Goal: Task Accomplishment & Management: Manage account settings

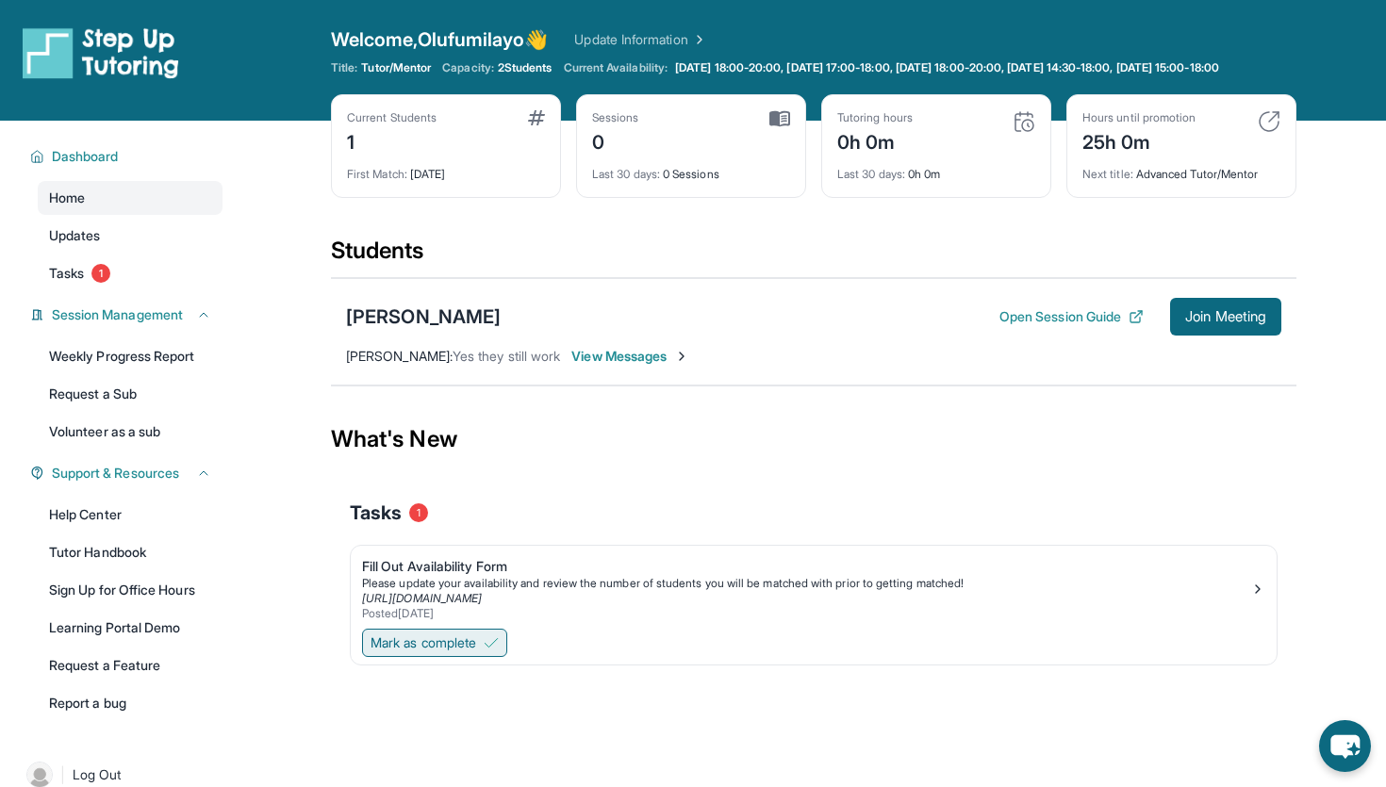
click at [487, 657] on button "Mark as complete" at bounding box center [434, 643] width 145 height 28
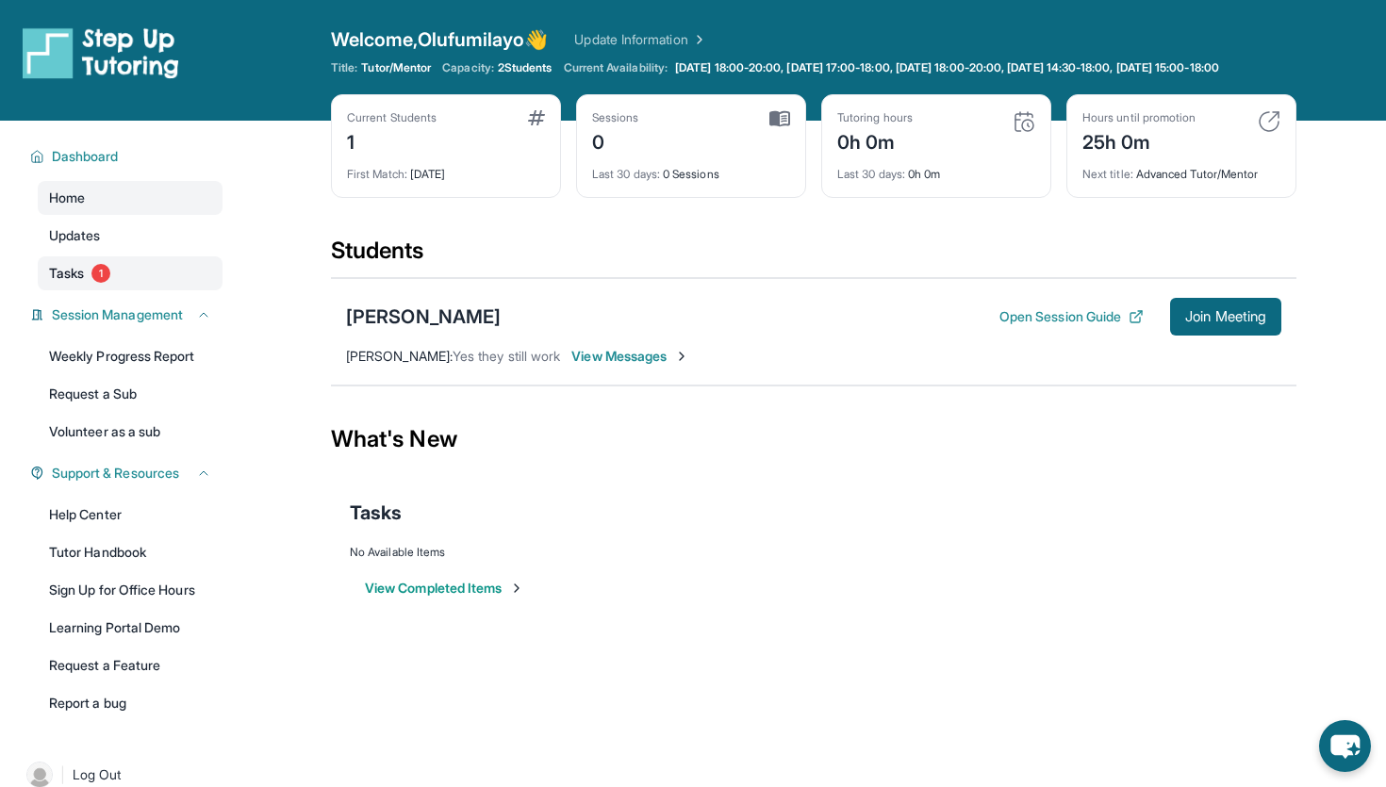
click at [84, 283] on span "Tasks" at bounding box center [66, 273] width 35 height 19
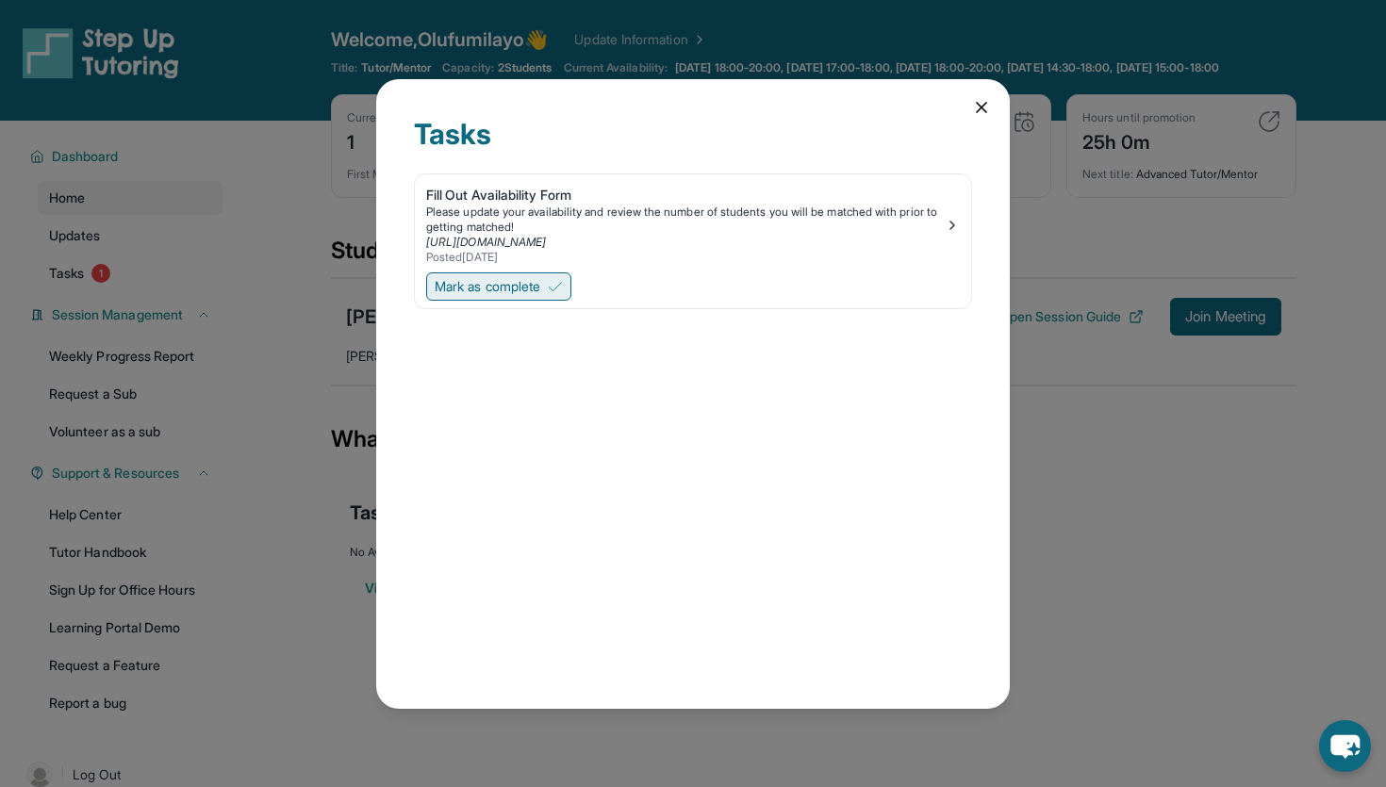
click at [504, 288] on span "Mark as complete" at bounding box center [488, 286] width 106 height 19
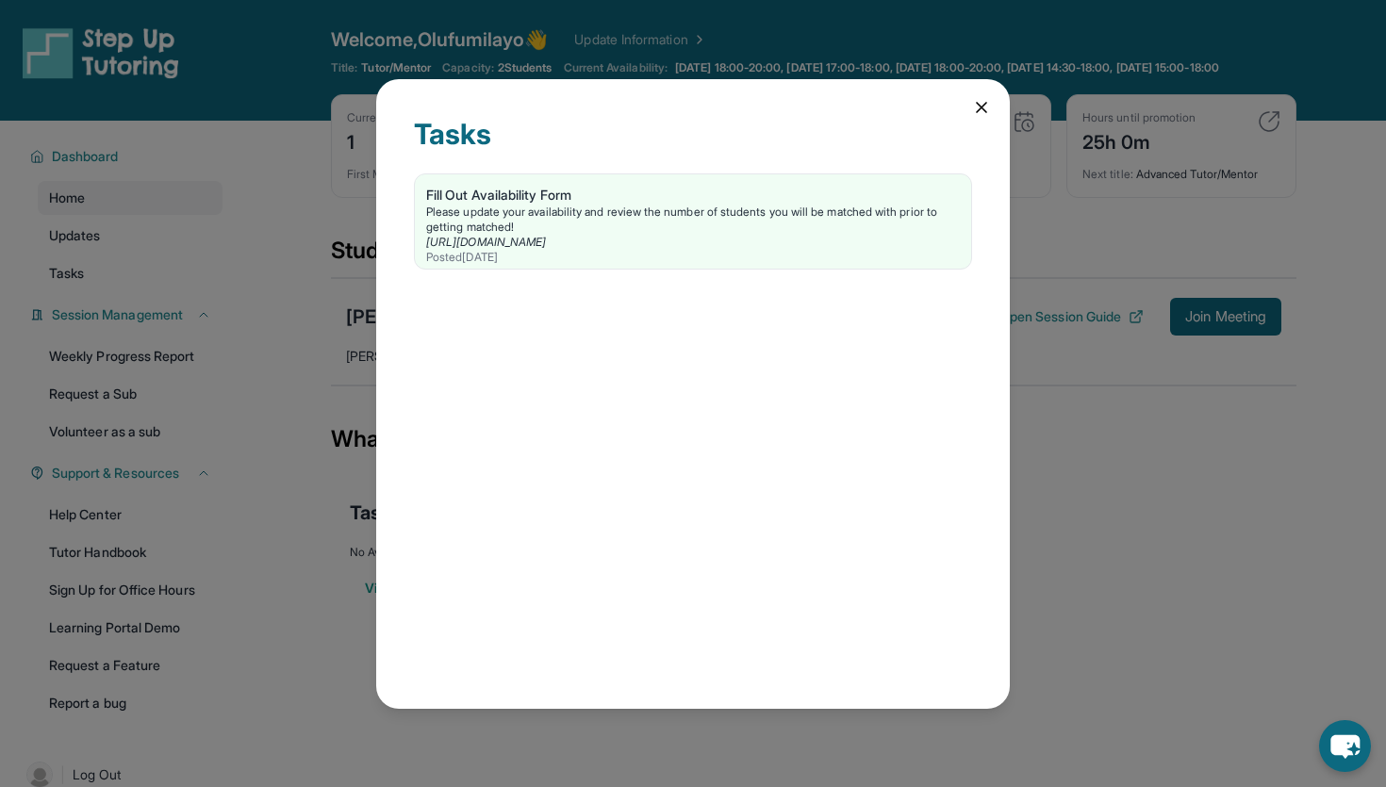
click at [979, 111] on icon at bounding box center [981, 107] width 19 height 19
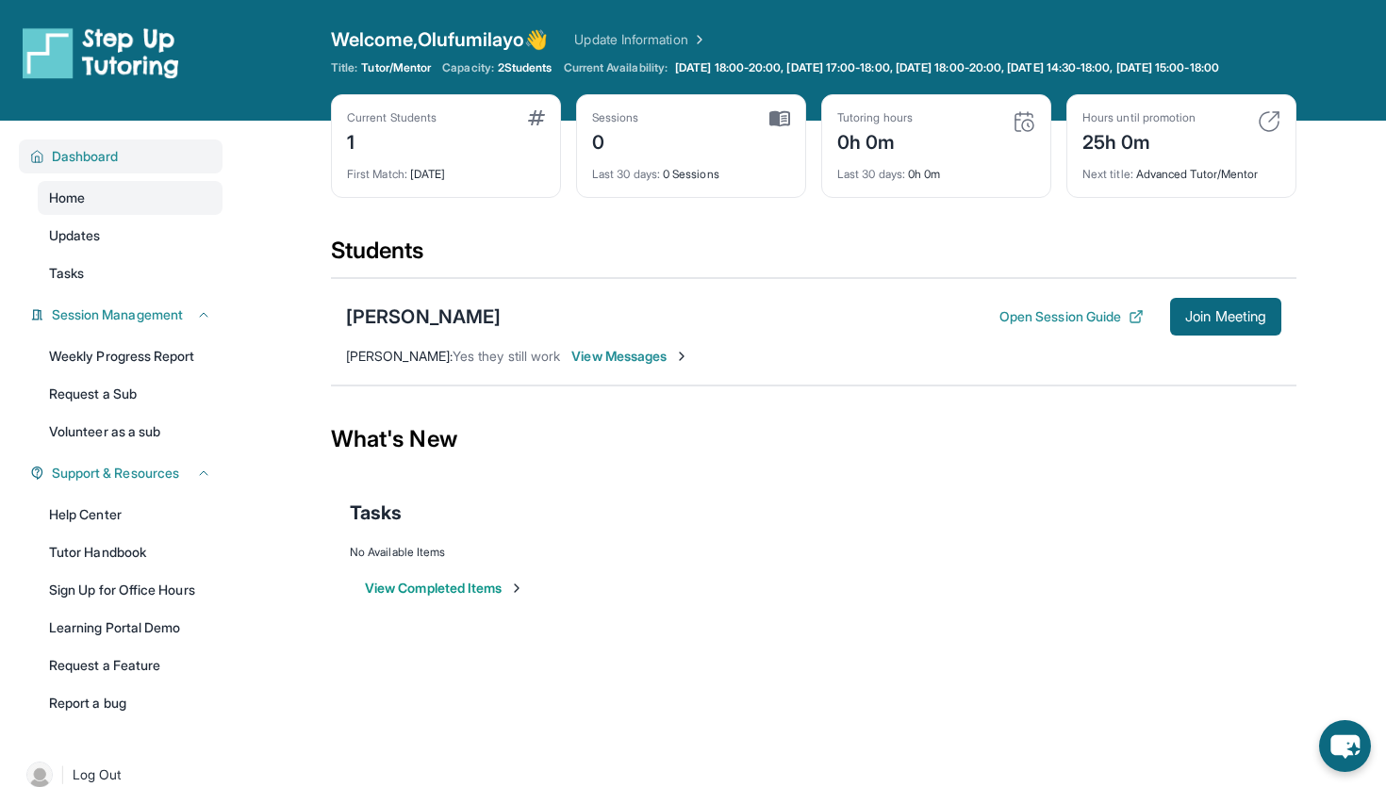
click at [75, 166] on span "Dashboard" at bounding box center [85, 156] width 67 height 19
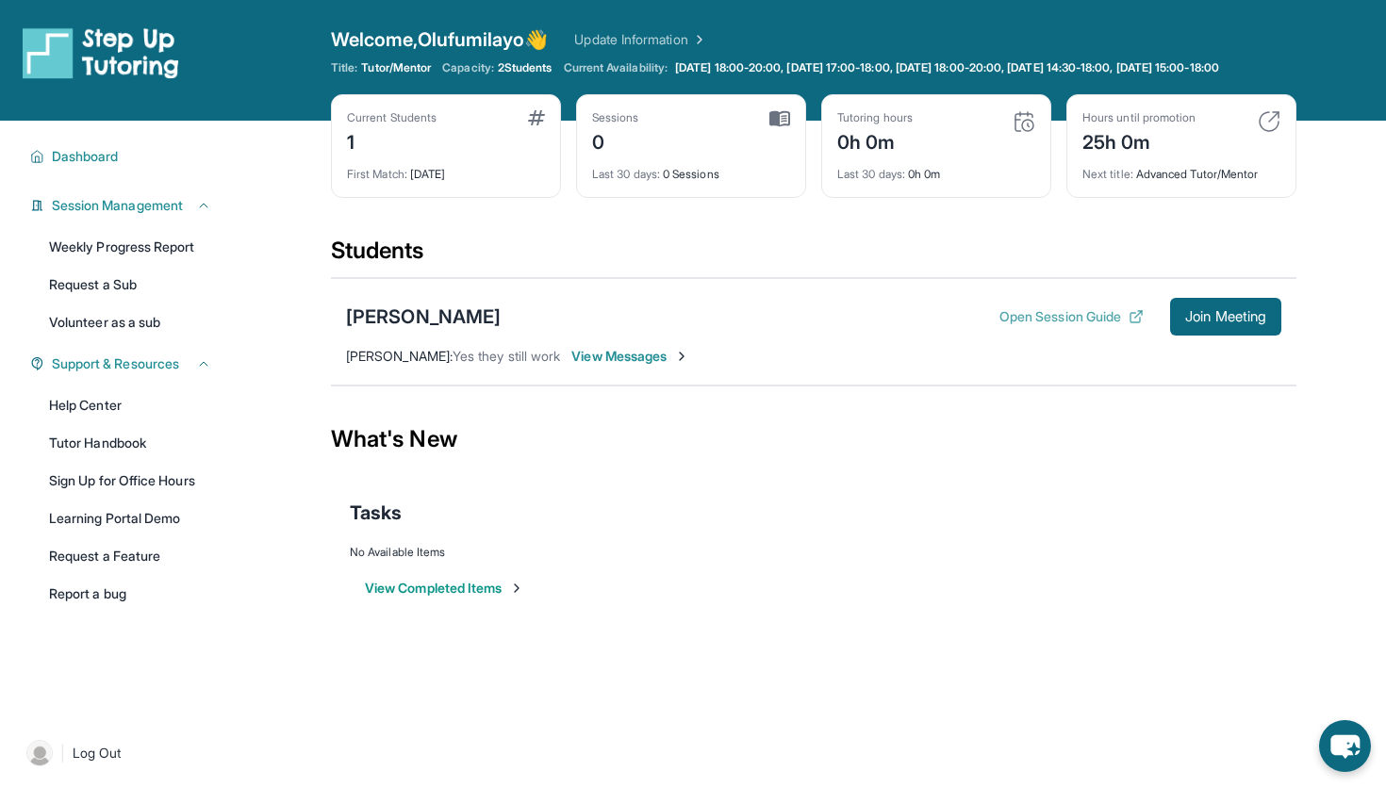
click at [1037, 326] on button "Open Session Guide" at bounding box center [1072, 316] width 144 height 19
click at [422, 156] on div "1" at bounding box center [392, 140] width 90 height 30
click at [527, 137] on div "Current Students 1" at bounding box center [446, 132] width 198 height 45
click at [768, 142] on div "Sessions 0" at bounding box center [691, 132] width 198 height 45
click at [965, 141] on div "Tutoring hours 0h 0m" at bounding box center [936, 132] width 198 height 45
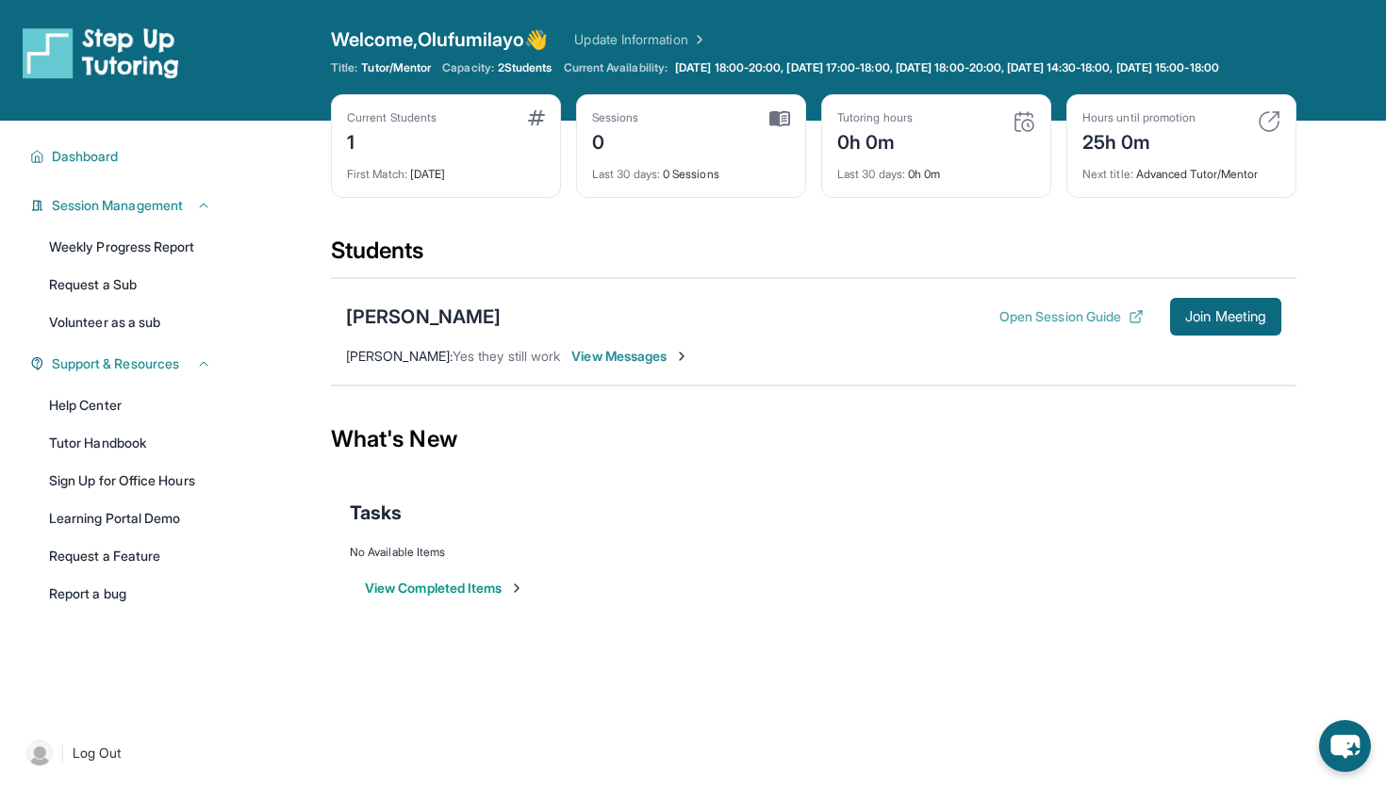
click at [1046, 326] on button "Open Session Guide" at bounding box center [1072, 316] width 144 height 19
click at [1195, 336] on button "Join Meeting" at bounding box center [1225, 317] width 111 height 38
click at [608, 366] on span "View Messages" at bounding box center [630, 356] width 118 height 19
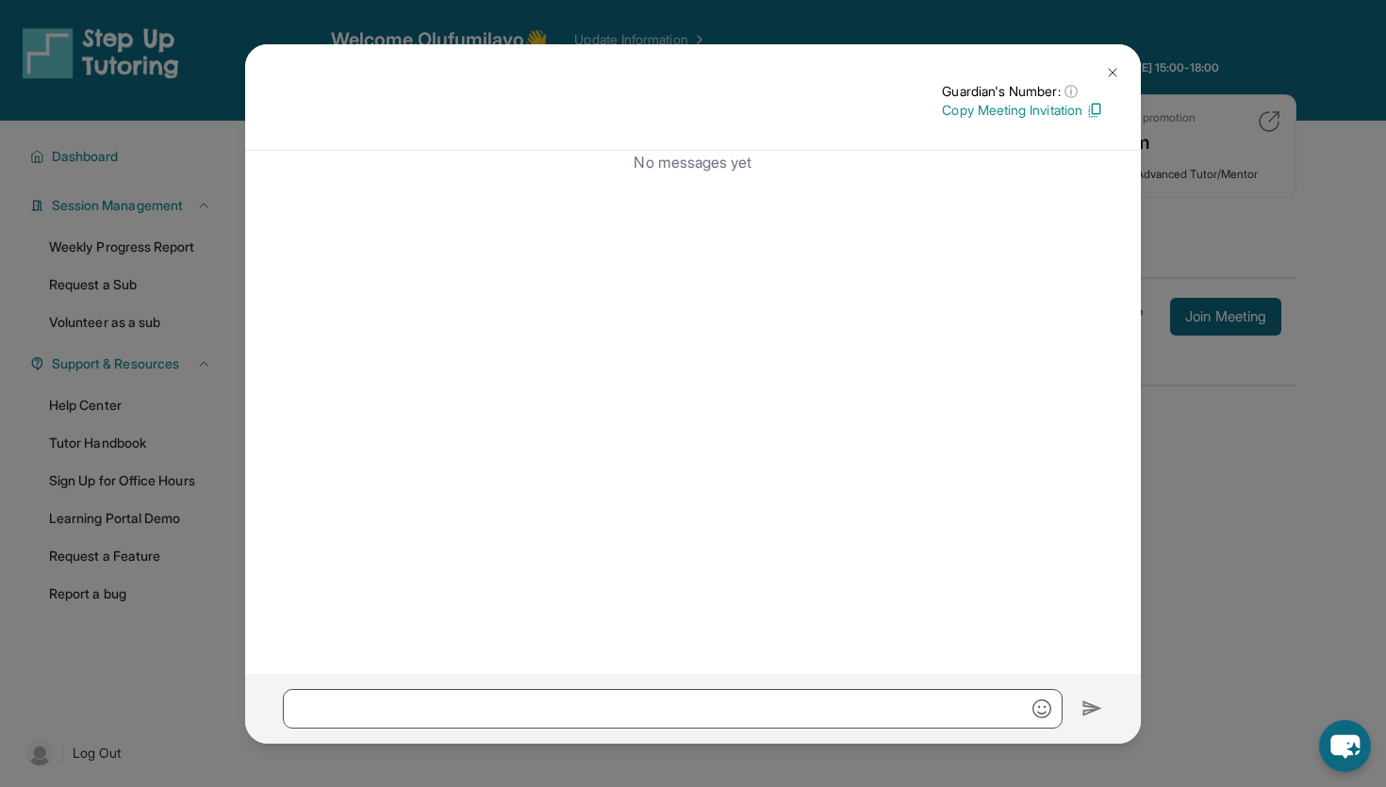
click at [1115, 74] on img at bounding box center [1112, 72] width 15 height 15
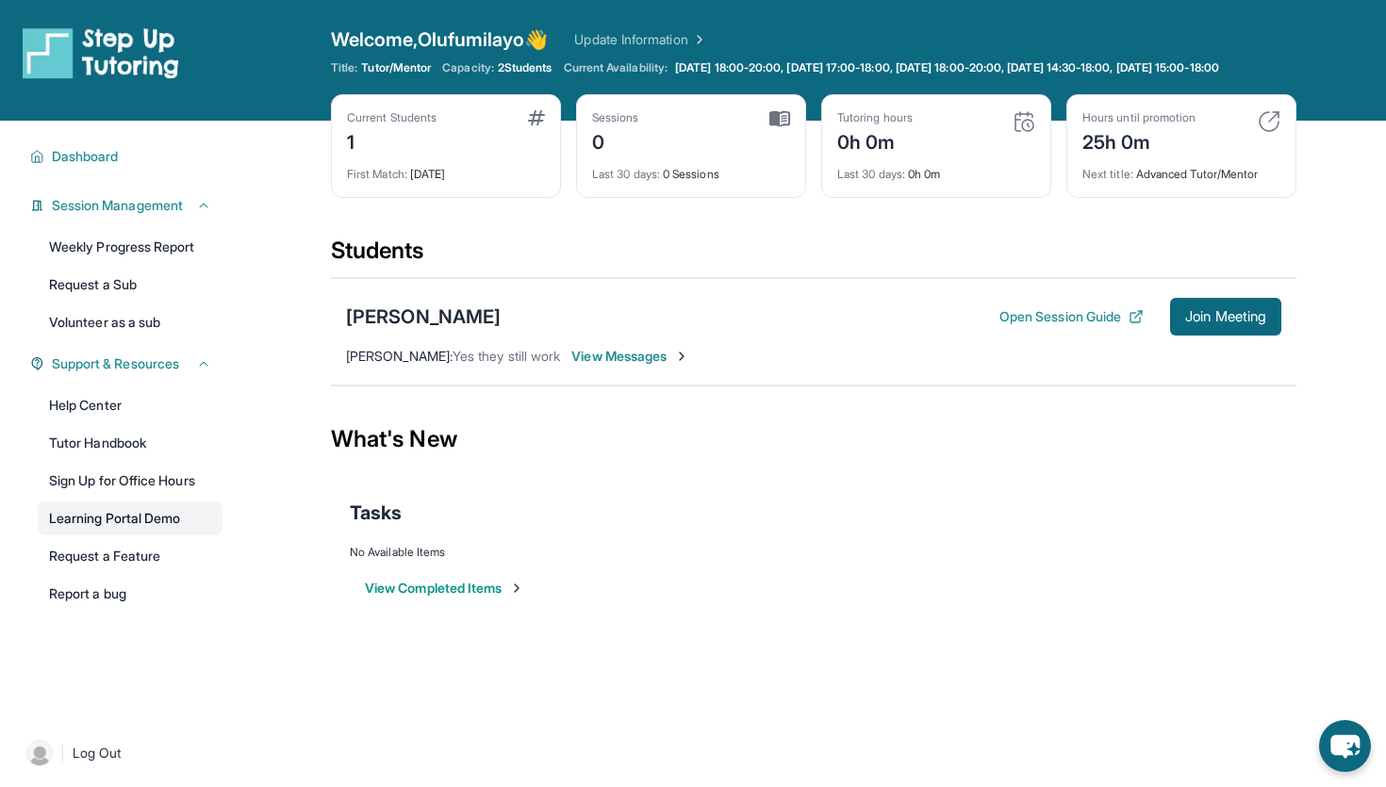
click at [101, 531] on link "Learning Portal Demo" at bounding box center [130, 519] width 185 height 34
click at [700, 180] on div "Last 30 days : 0 Sessions" at bounding box center [691, 169] width 198 height 26
click at [703, 138] on div "Sessions 0" at bounding box center [691, 132] width 198 height 45
click at [908, 144] on div "0h 0m" at bounding box center [874, 140] width 75 height 30
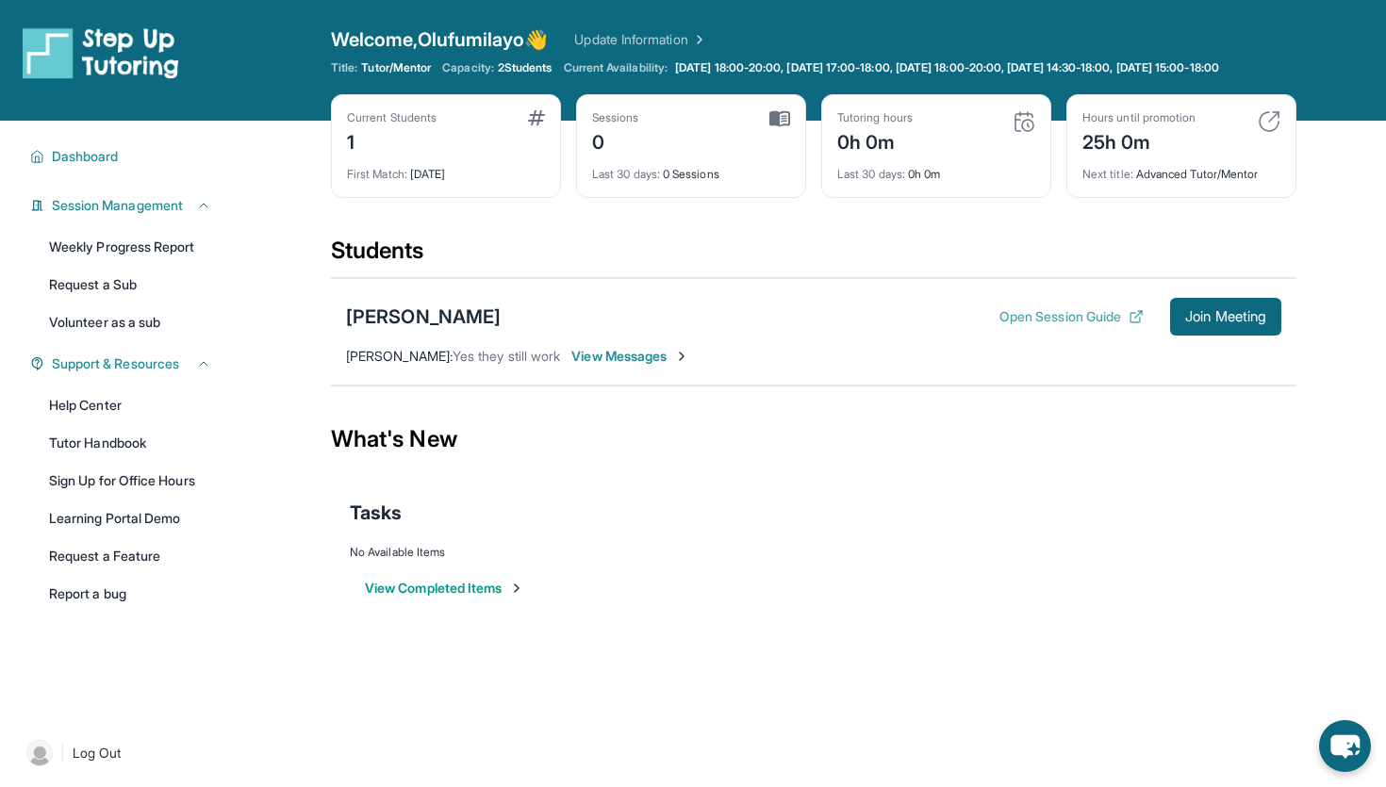
click at [1046, 326] on button "Open Session Guide" at bounding box center [1072, 316] width 144 height 19
click at [1185, 323] on span "Join Meeting" at bounding box center [1225, 316] width 81 height 11
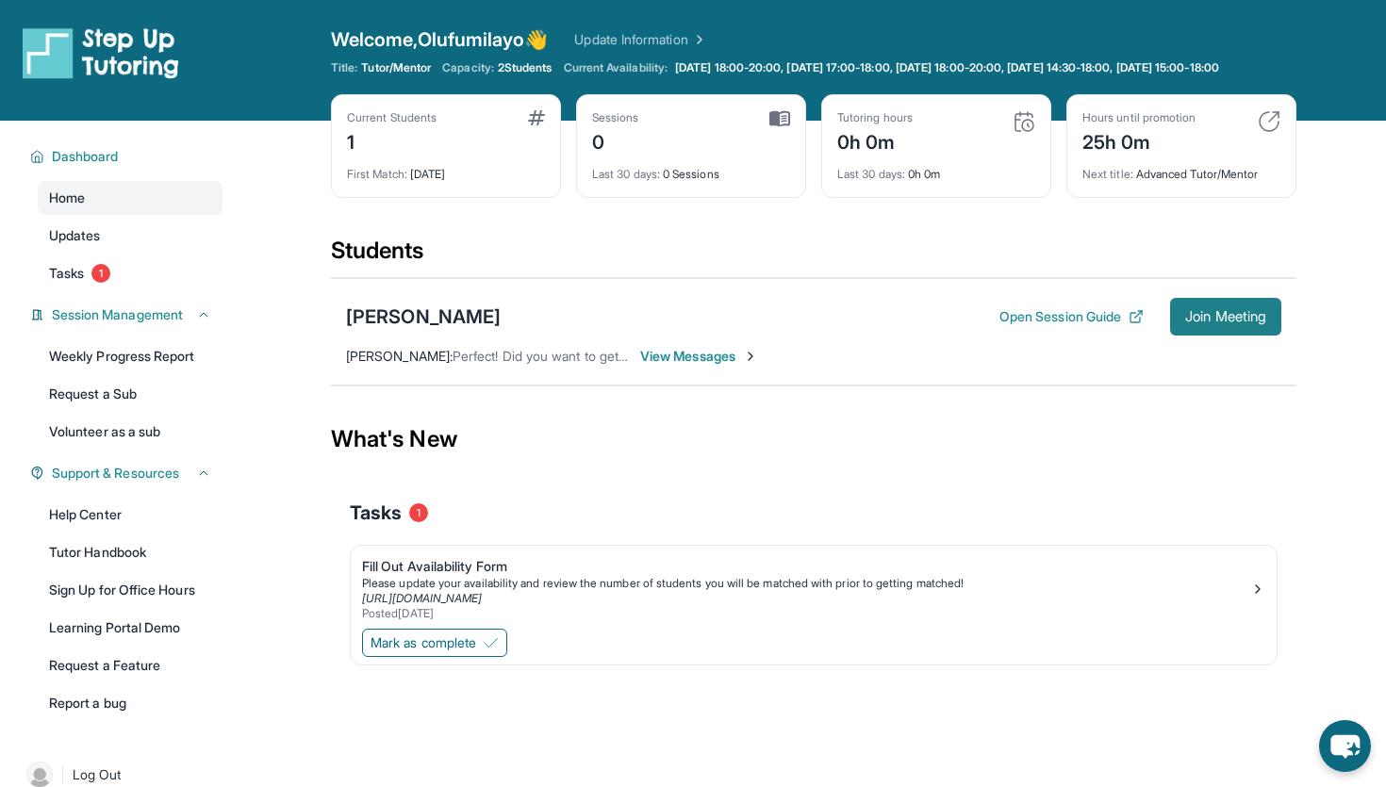
click at [1196, 323] on span "Join Meeting" at bounding box center [1225, 316] width 81 height 11
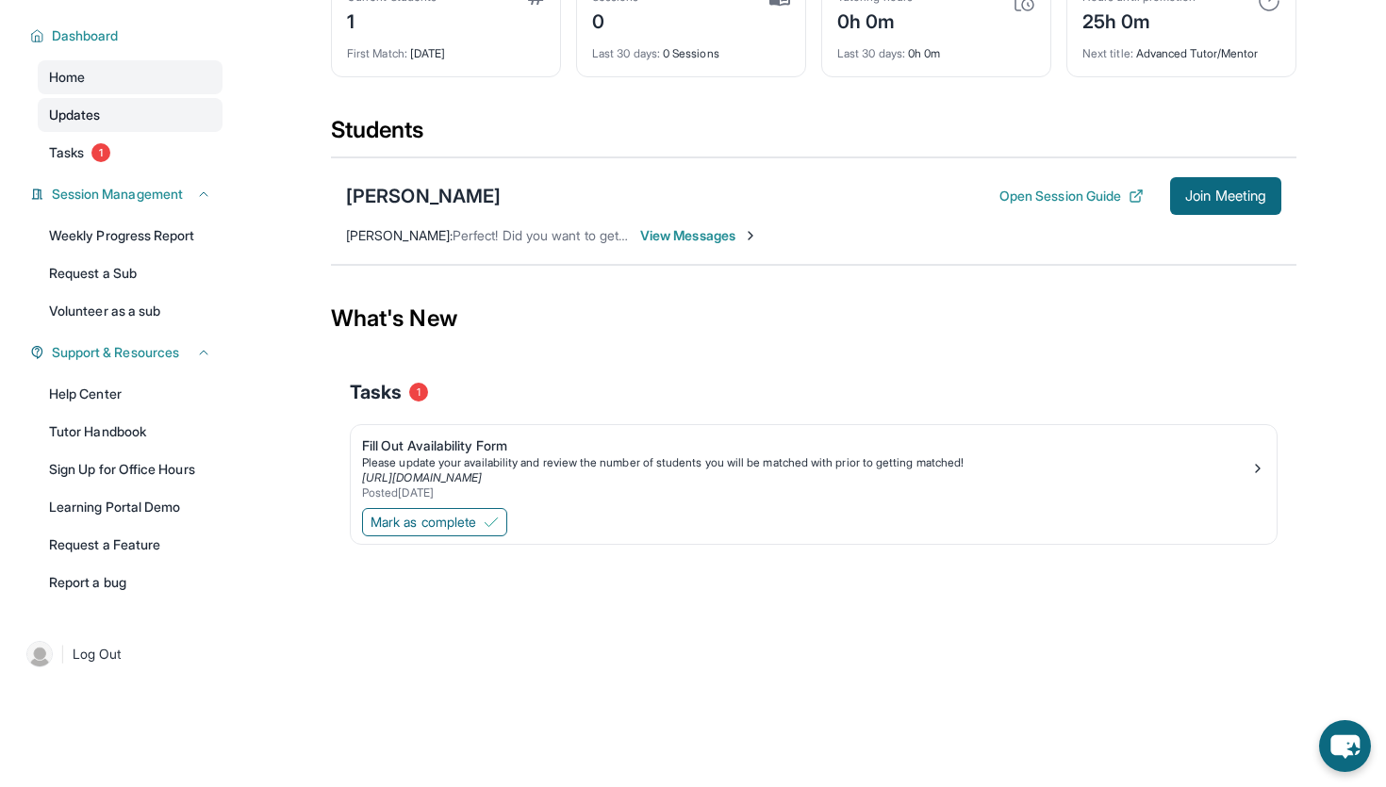
click at [96, 120] on span "Updates" at bounding box center [75, 115] width 52 height 19
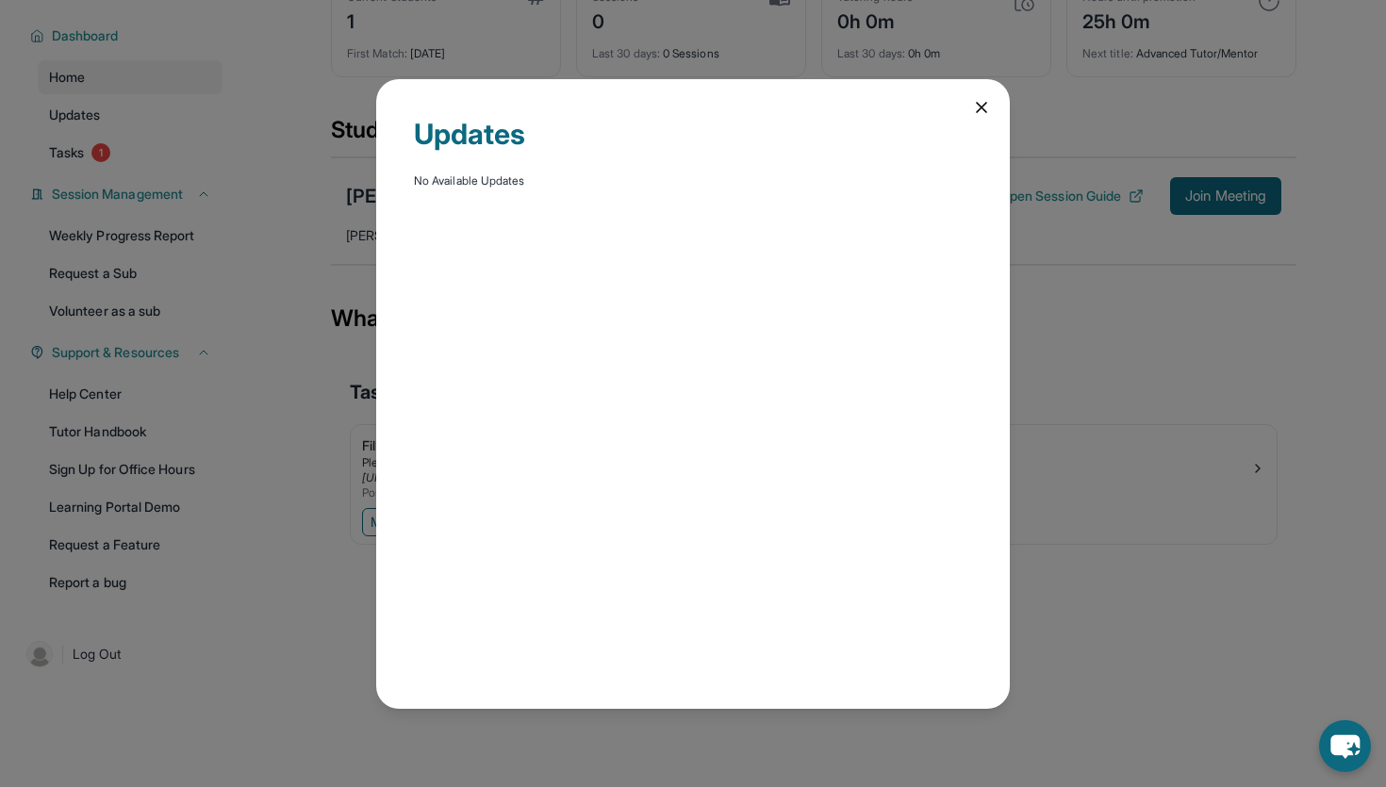
click at [991, 106] on div "Updates No Available Updates" at bounding box center [693, 394] width 634 height 630
click at [990, 108] on icon at bounding box center [981, 107] width 19 height 19
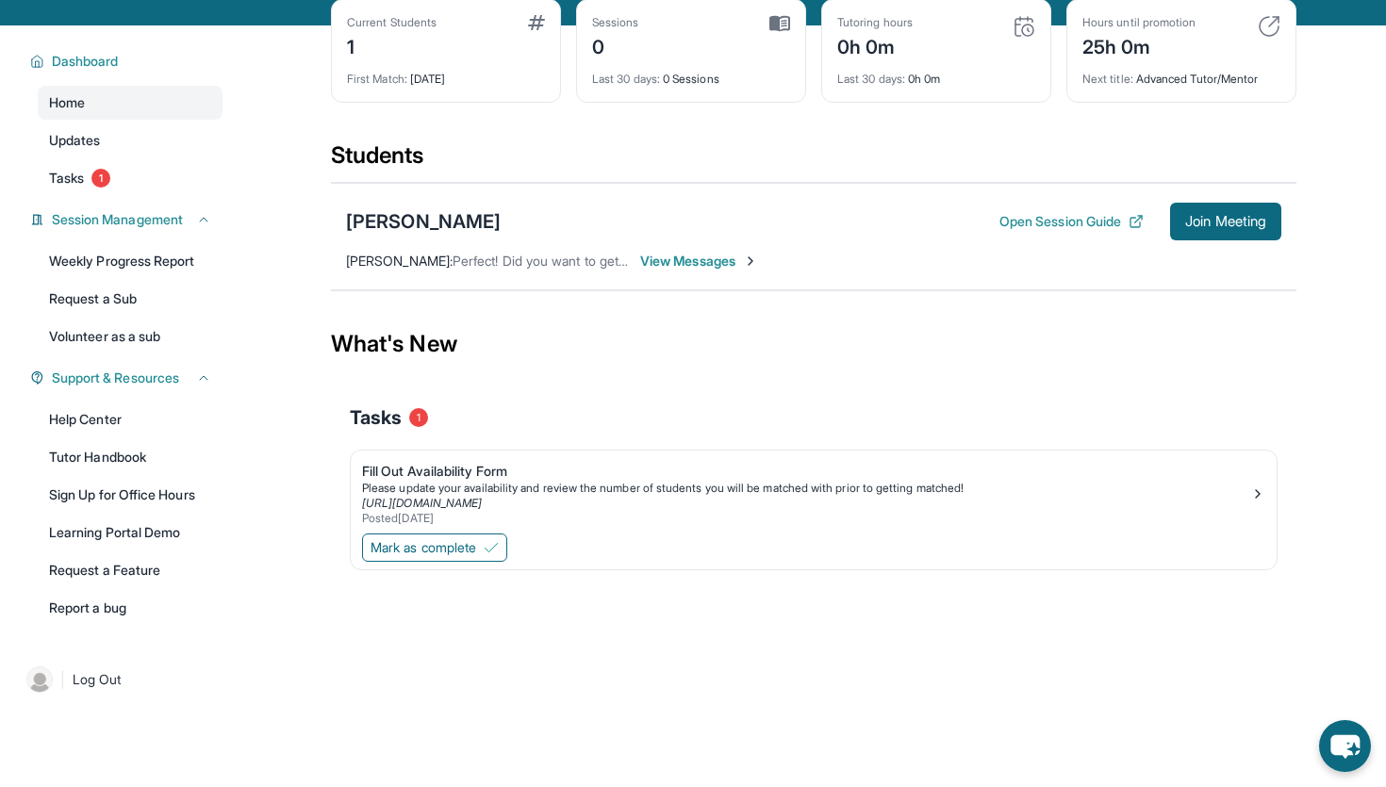
scroll to position [0, 0]
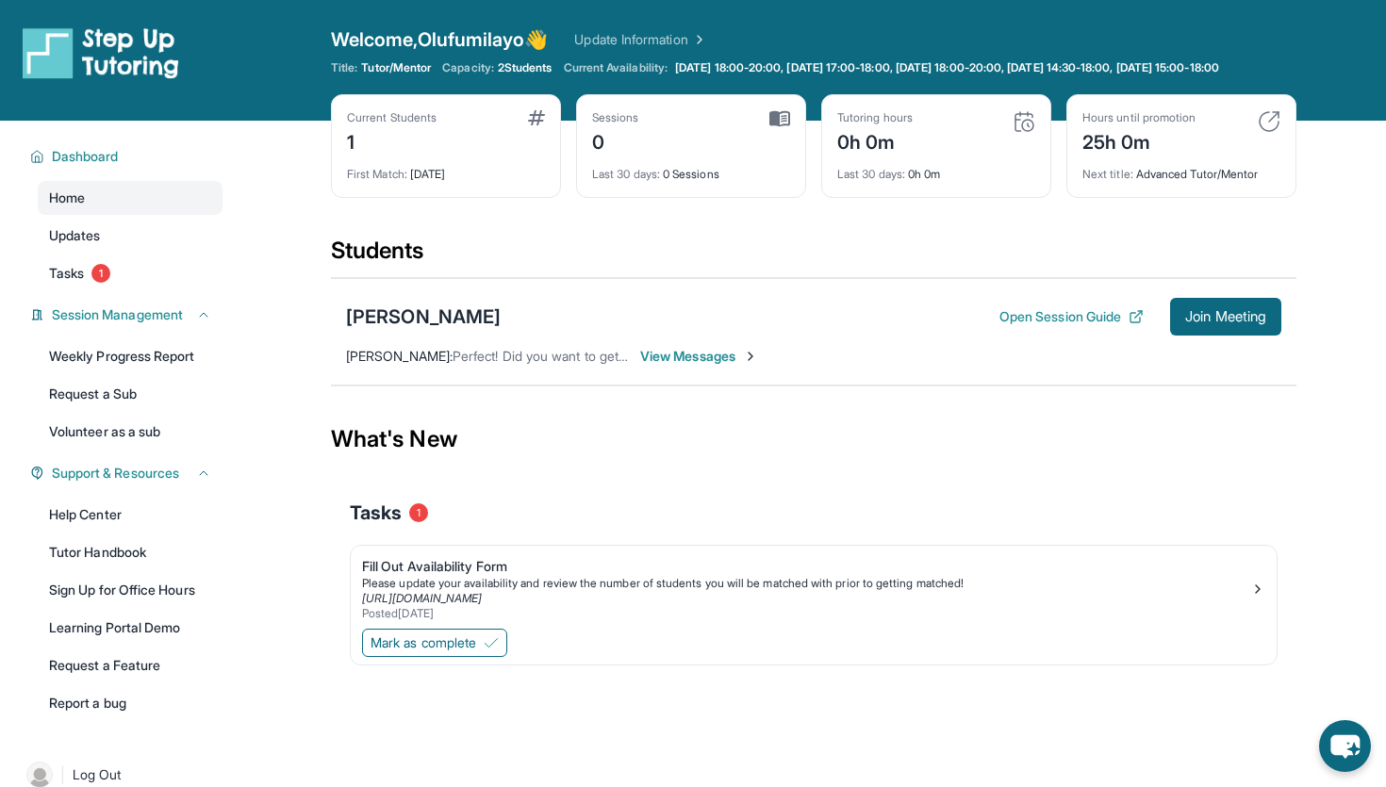
click at [677, 40] on link "Update Information" at bounding box center [640, 39] width 132 height 19
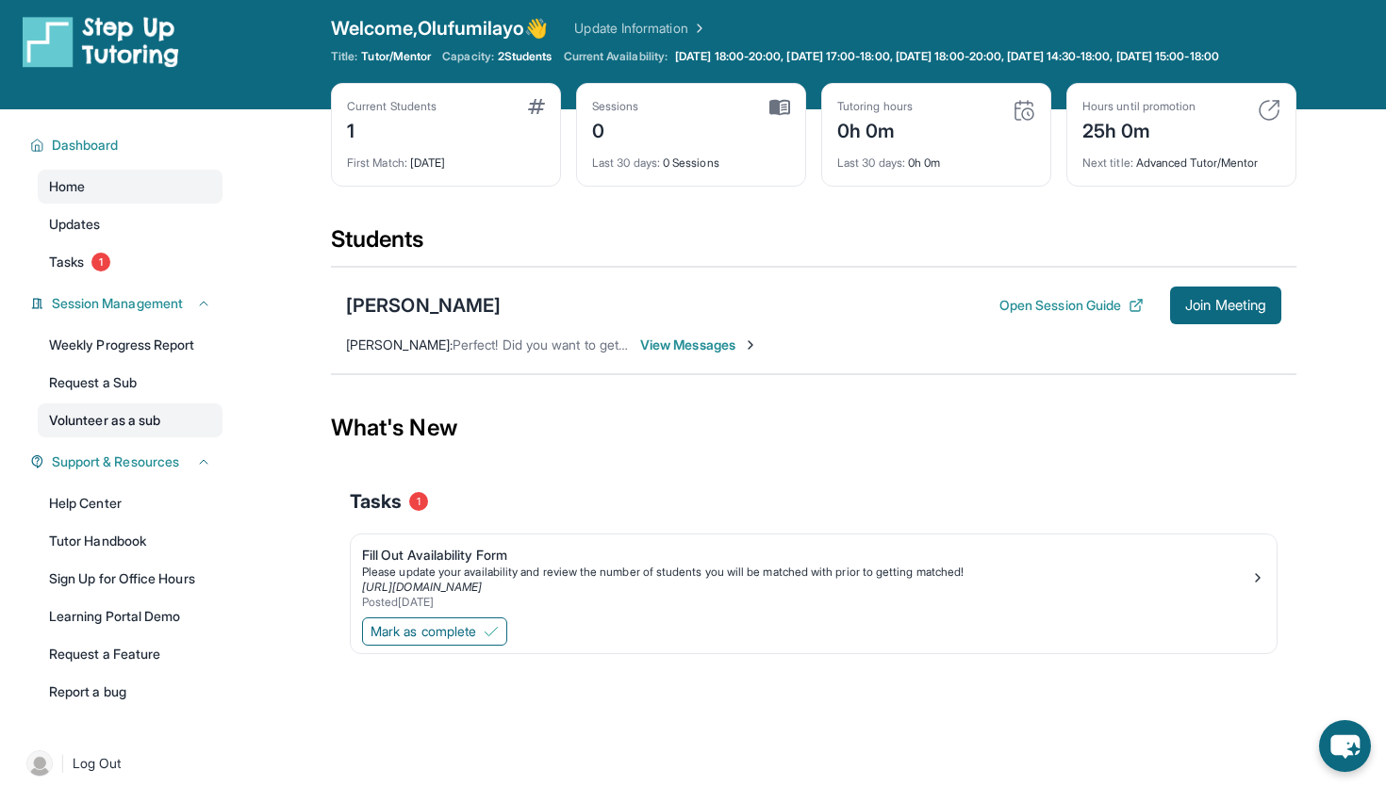
click at [158, 433] on link "Volunteer as a sub" at bounding box center [130, 421] width 185 height 34
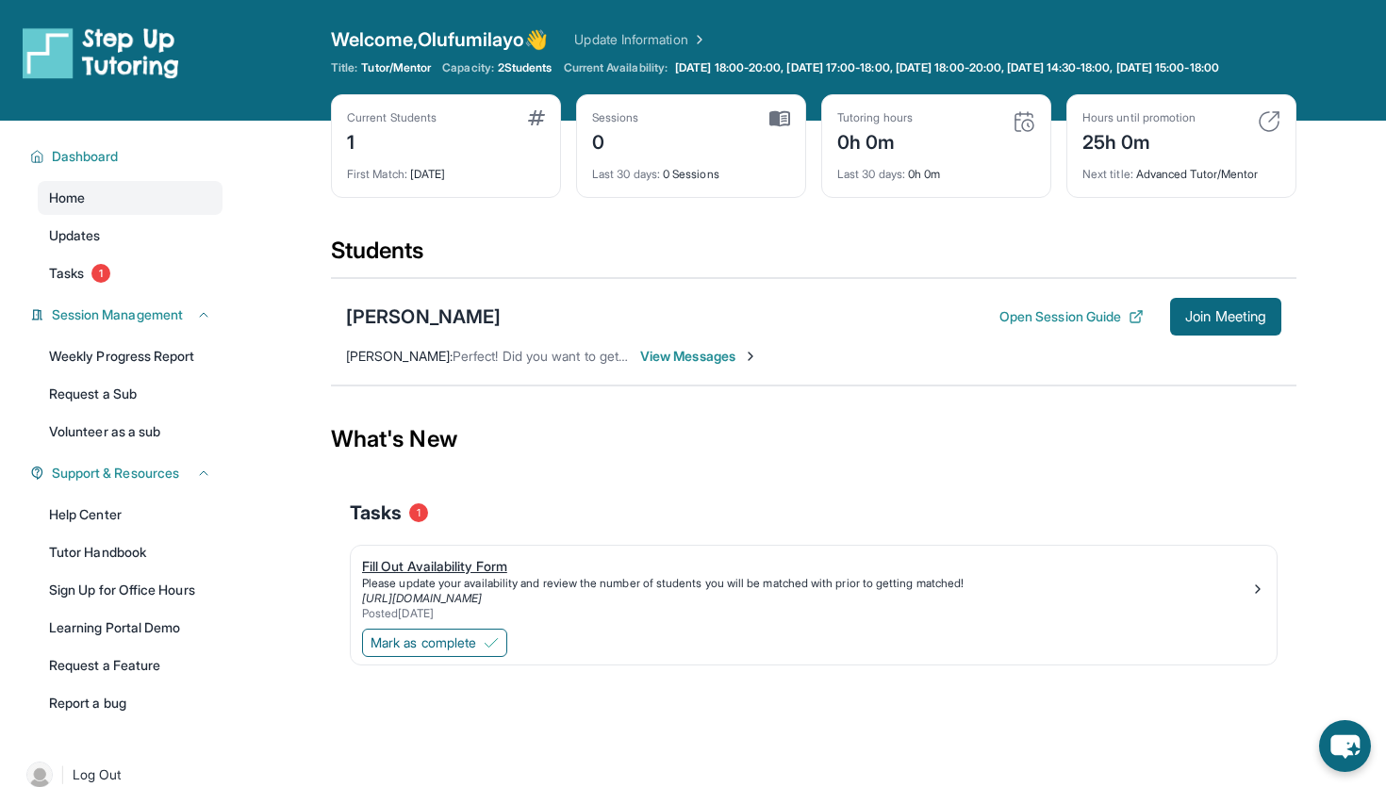
click at [448, 605] on link "[URL][DOMAIN_NAME]" at bounding box center [422, 598] width 120 height 14
click at [474, 156] on div "Current Students 1" at bounding box center [446, 132] width 198 height 45
click at [405, 178] on div "First Match : [DATE]" at bounding box center [446, 169] width 198 height 26
click at [472, 330] on div "[PERSON_NAME]" at bounding box center [423, 317] width 155 height 26
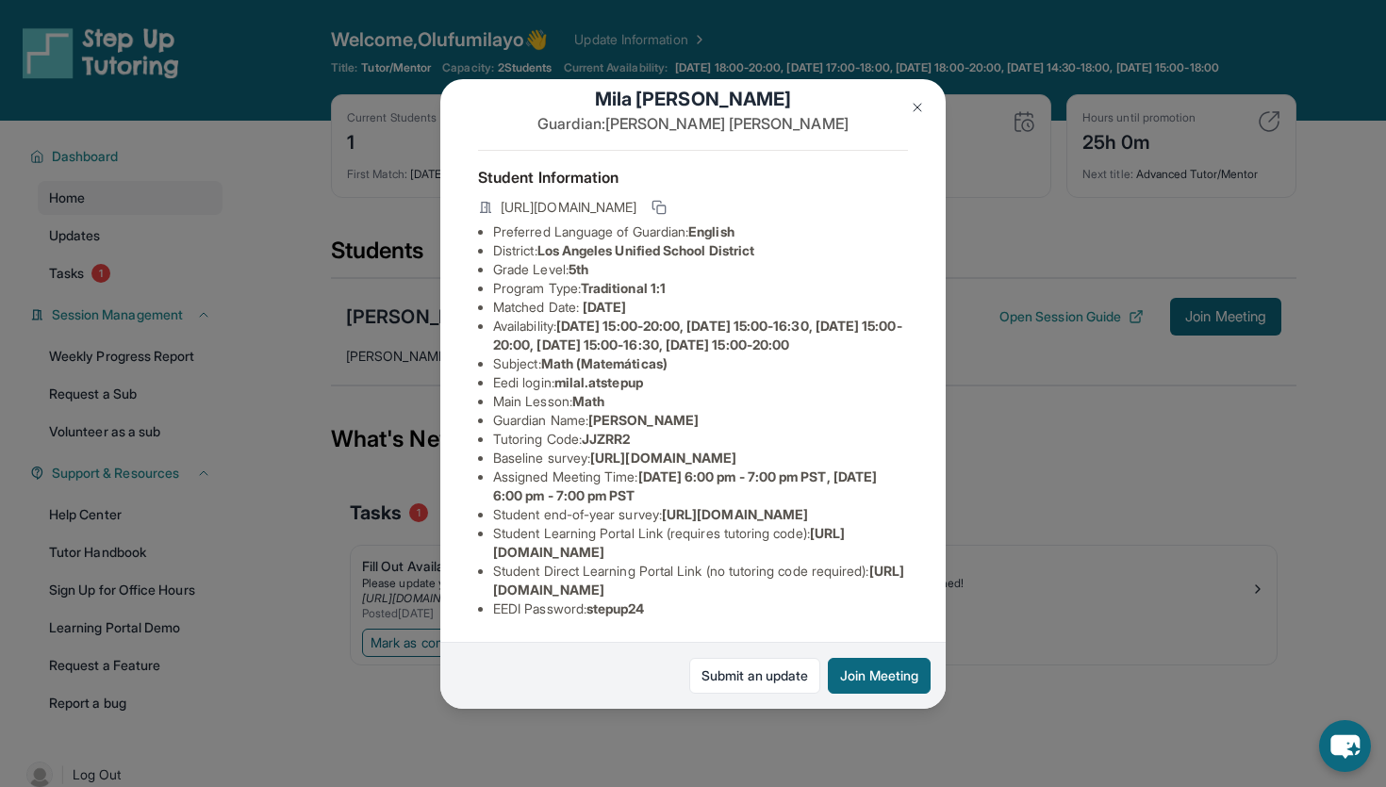
scroll to position [182, 0]
click at [918, 97] on button at bounding box center [918, 108] width 38 height 38
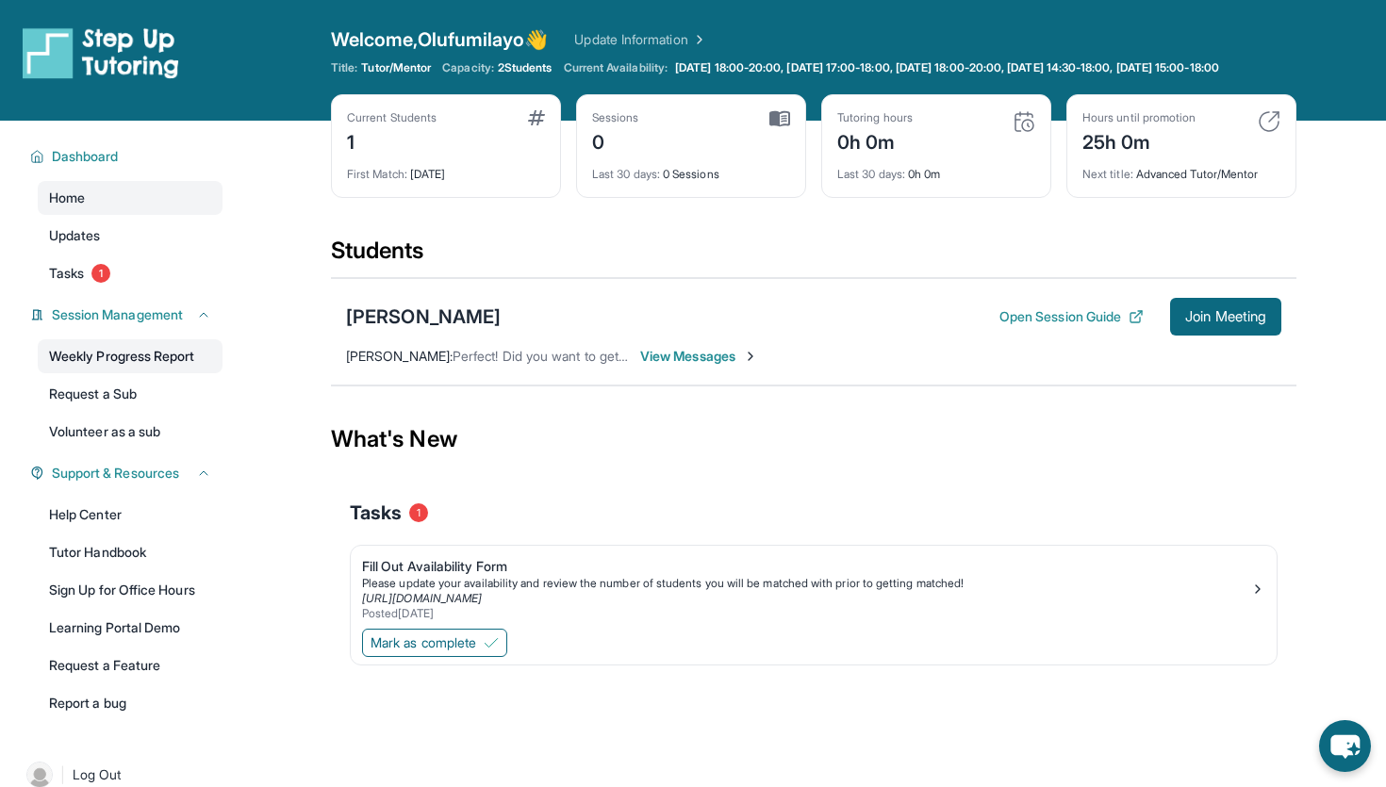
click at [173, 372] on link "Weekly Progress Report" at bounding box center [130, 356] width 185 height 34
click at [459, 652] on span "Mark as complete" at bounding box center [424, 643] width 106 height 19
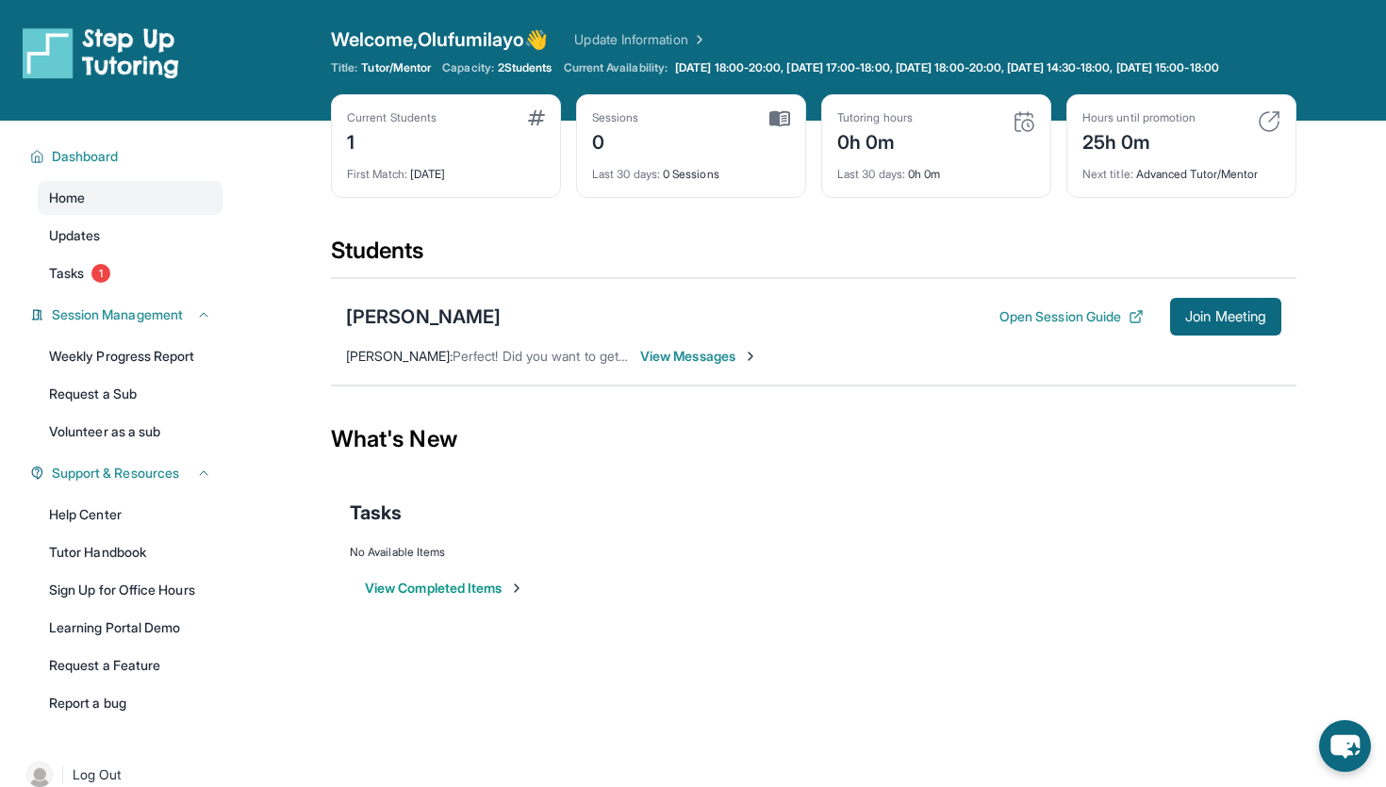
click at [925, 156] on div "Tutoring hours 0h 0m" at bounding box center [936, 132] width 198 height 45
click at [925, 172] on div "Last 30 days : 0h 0m" at bounding box center [936, 169] width 198 height 26
